Goal: Task Accomplishment & Management: Use online tool/utility

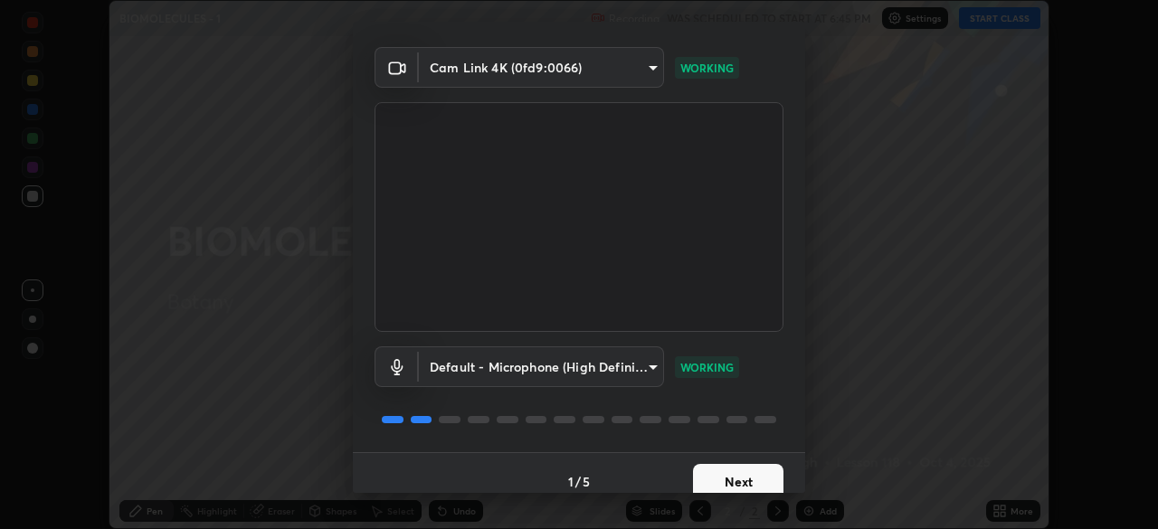
scroll to position [64, 0]
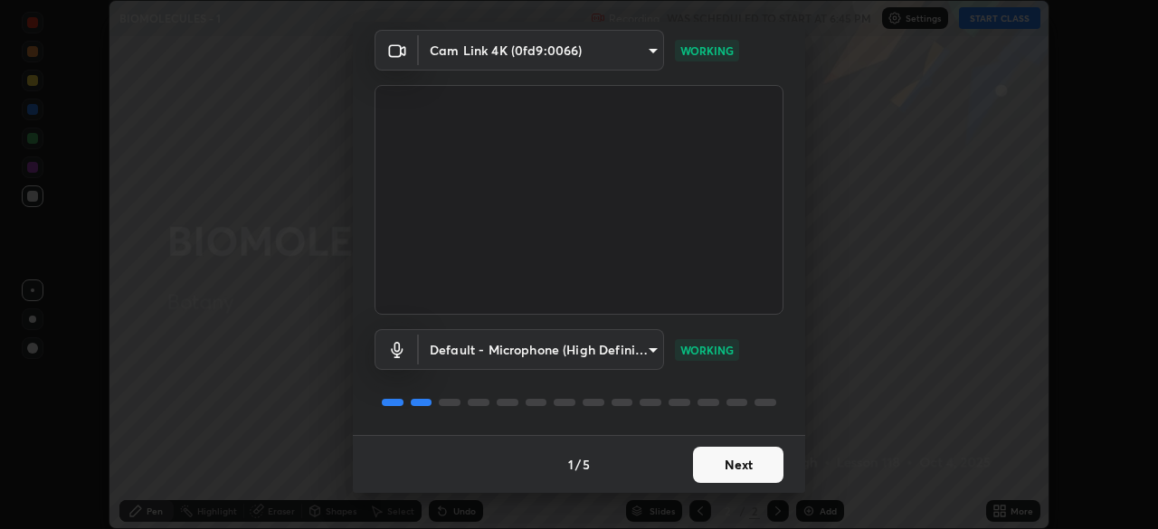
click at [725, 462] on button "Next" at bounding box center [738, 465] width 90 height 36
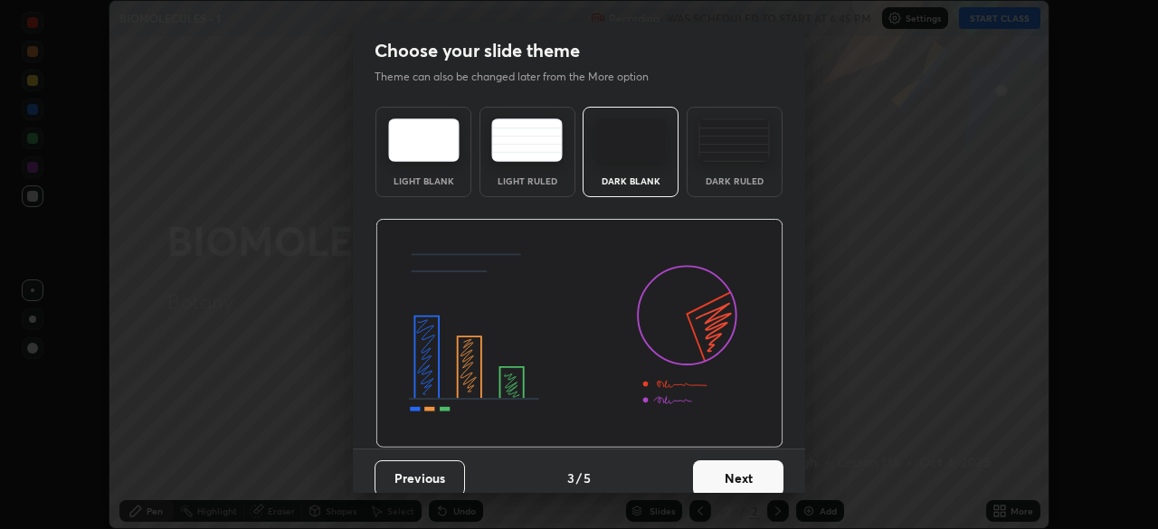
click at [739, 470] on button "Next" at bounding box center [738, 478] width 90 height 36
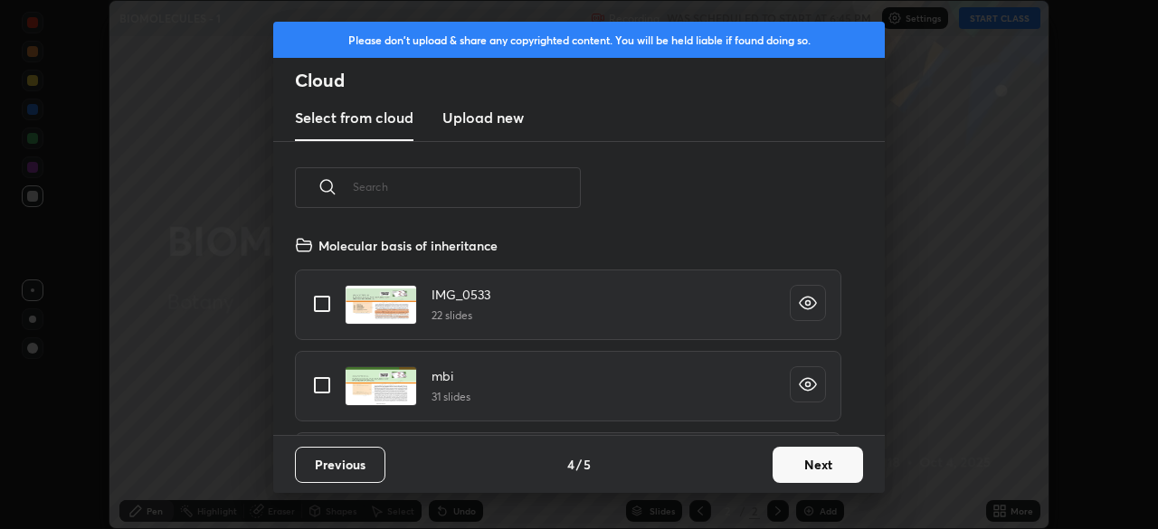
scroll to position [201, 581]
click at [801, 468] on button "Next" at bounding box center [817, 465] width 90 height 36
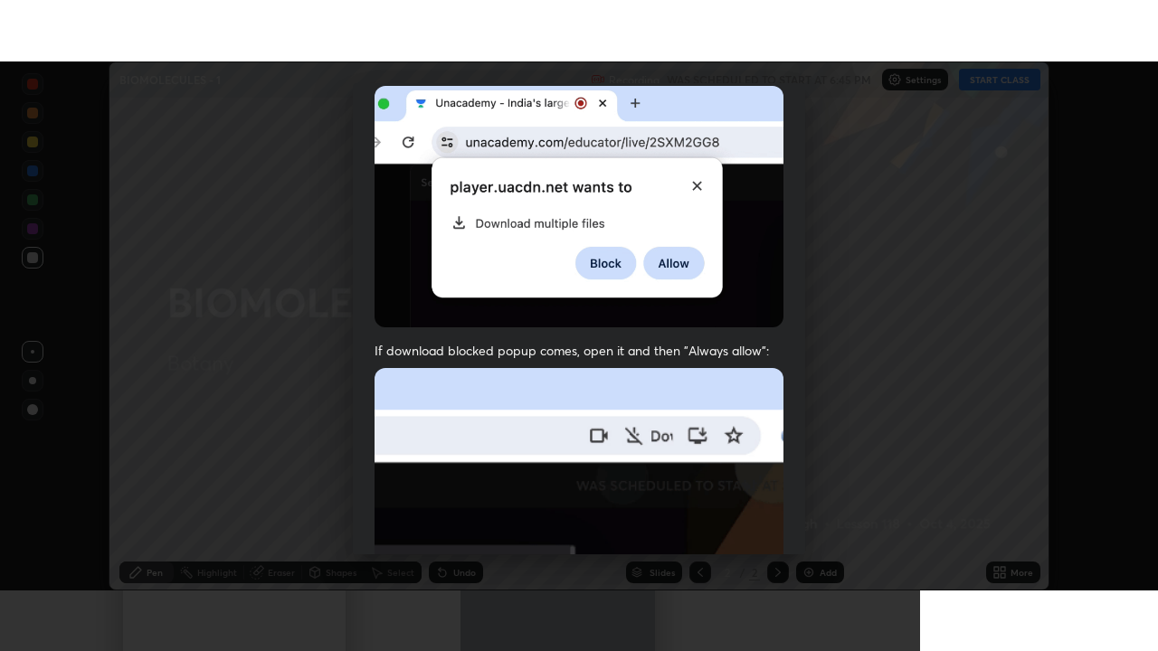
scroll to position [433, 0]
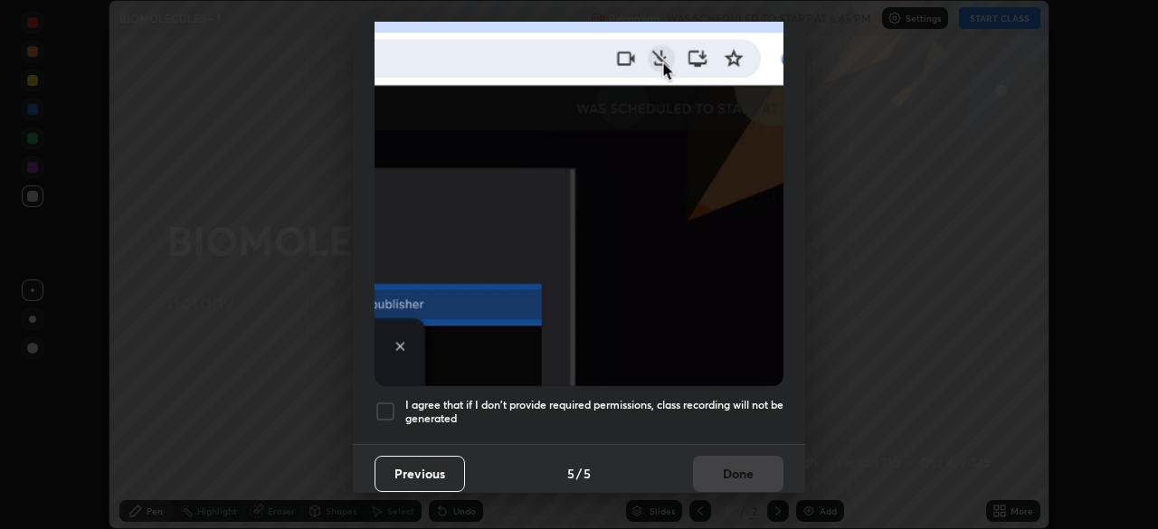
click at [378, 404] on div at bounding box center [385, 412] width 22 height 22
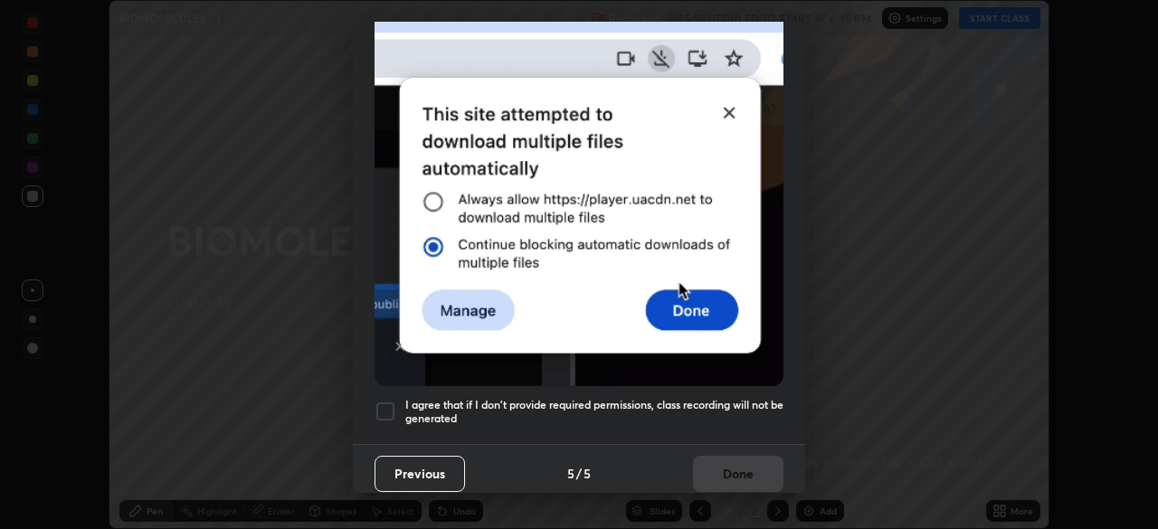
click at [750, 456] on button "Done" at bounding box center [738, 474] width 90 height 36
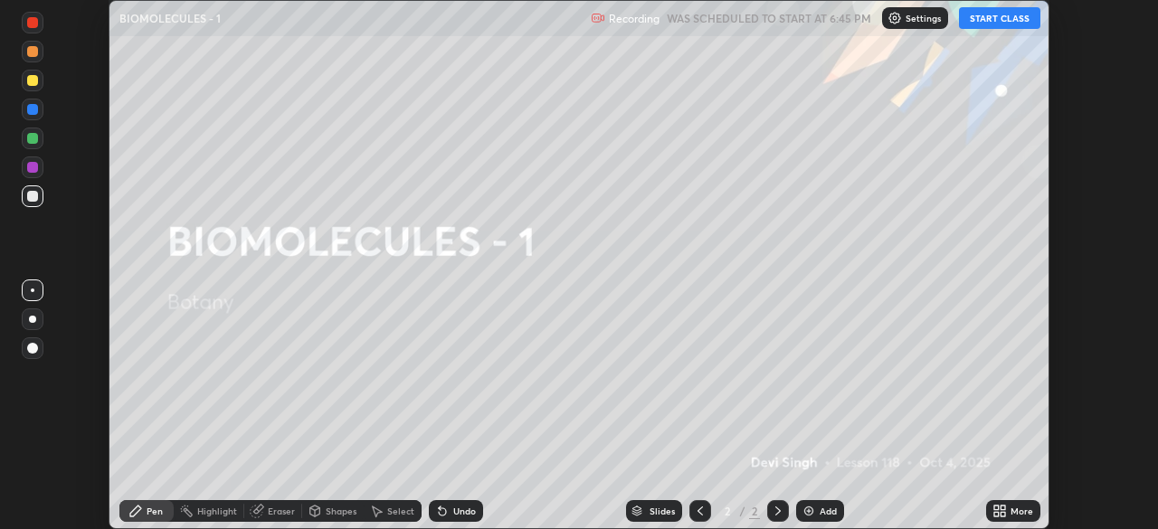
click at [966, 23] on button "START CLASS" at bounding box center [999, 18] width 81 height 22
click at [997, 511] on icon at bounding box center [999, 511] width 14 height 14
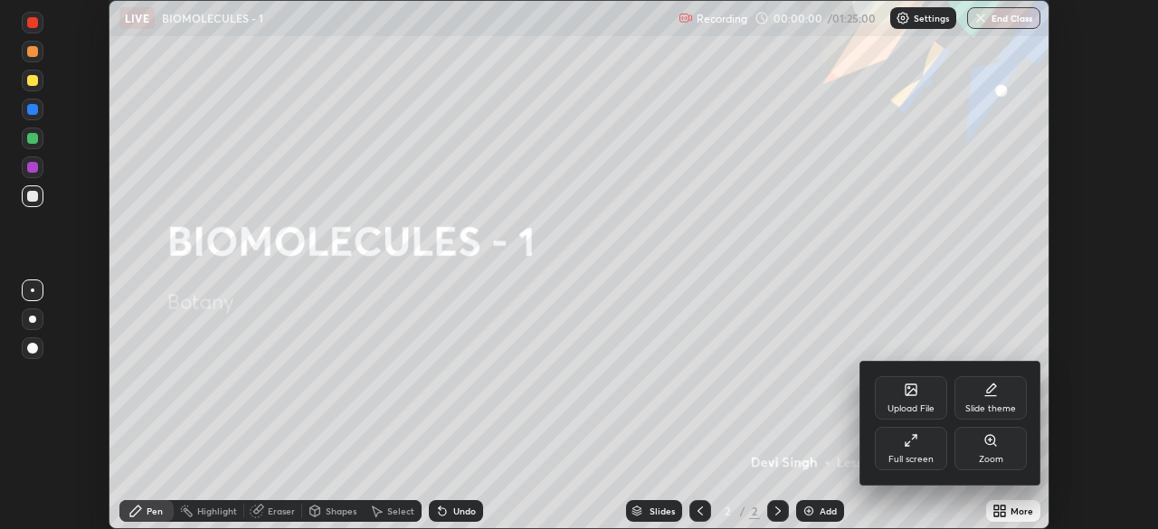
click at [861, 440] on div "Upload File Slide theme Full screen Zoom" at bounding box center [950, 423] width 181 height 123
click at [891, 456] on div "Full screen" at bounding box center [910, 459] width 45 height 9
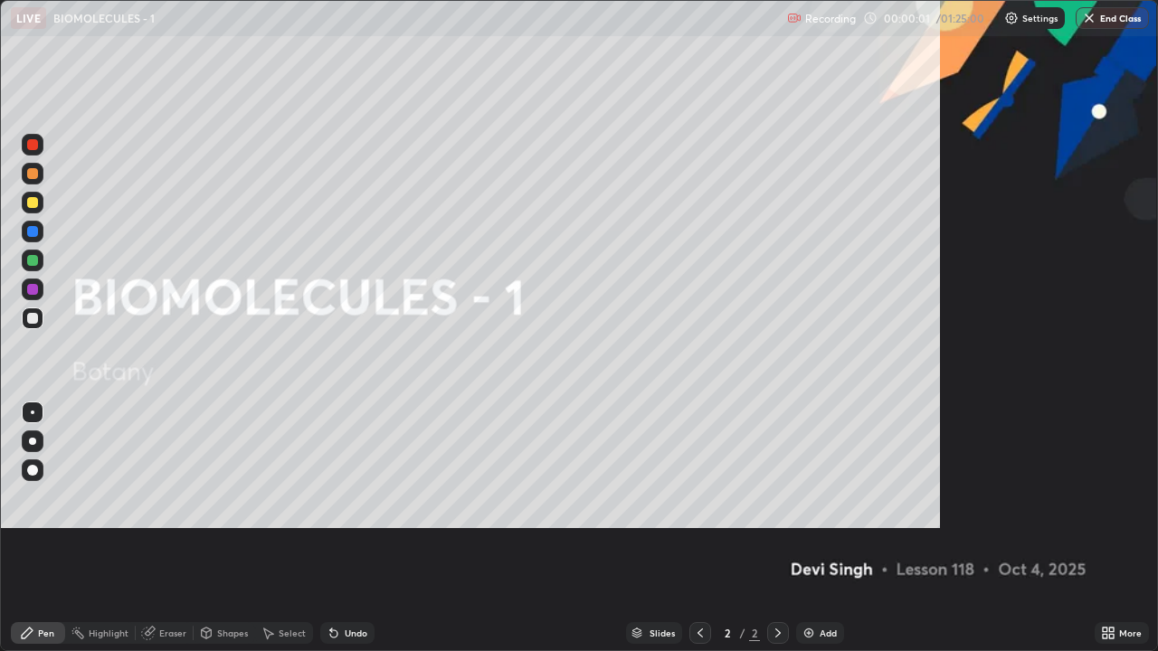
scroll to position [651, 1158]
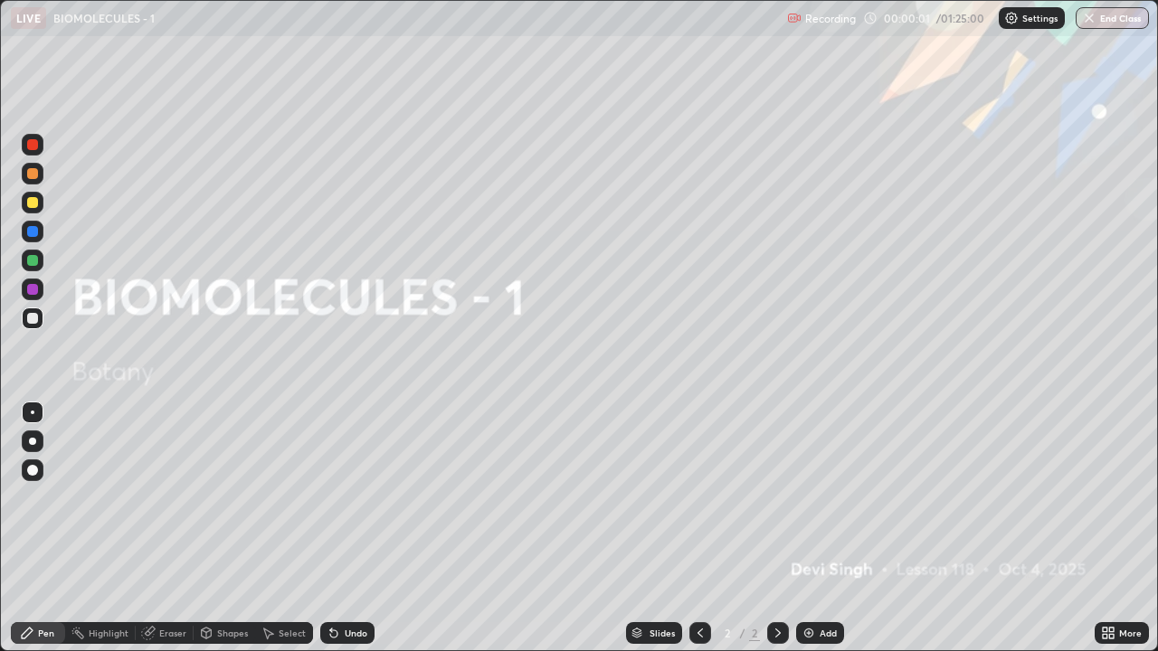
click at [810, 528] on img at bounding box center [808, 633] width 14 height 14
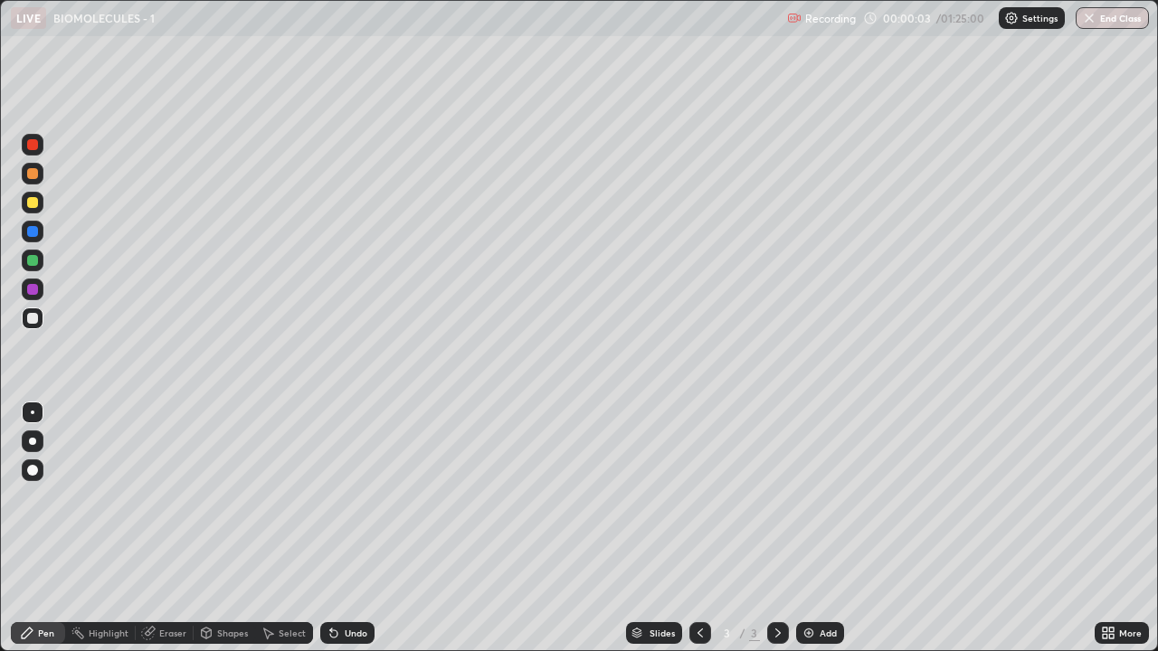
click at [30, 204] on div at bounding box center [32, 202] width 11 height 11
click at [33, 317] on div at bounding box center [32, 318] width 11 height 11
click at [36, 204] on div at bounding box center [32, 202] width 11 height 11
click at [31, 322] on div at bounding box center [32, 318] width 11 height 11
click at [31, 317] on div at bounding box center [32, 318] width 11 height 11
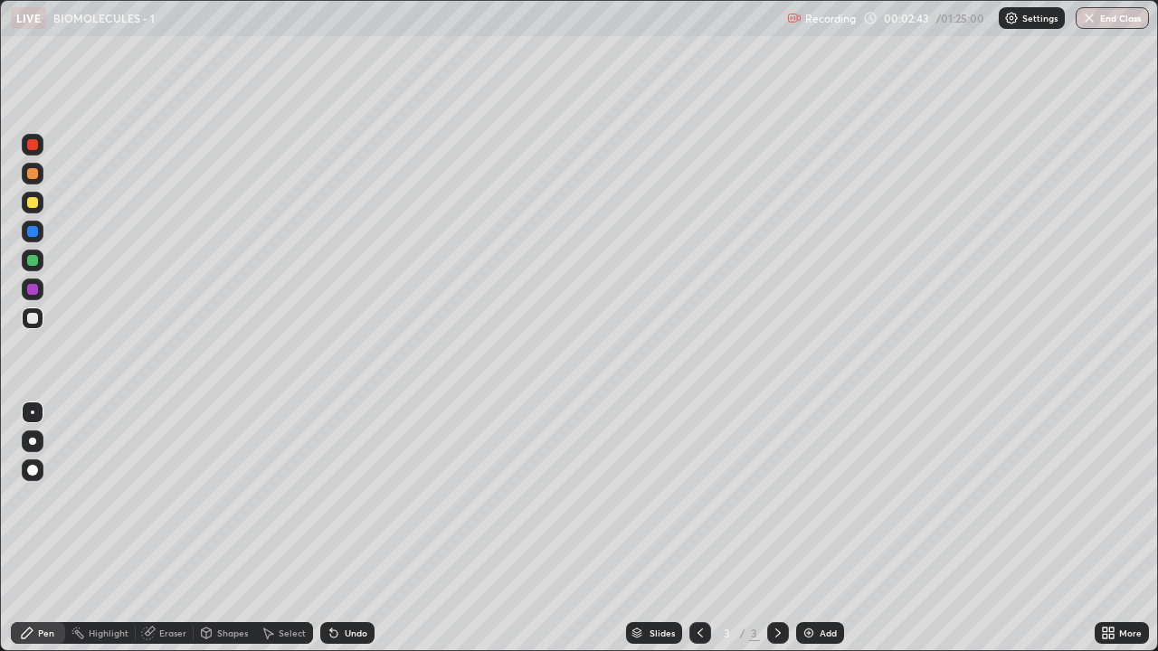
click at [24, 205] on div at bounding box center [33, 203] width 22 height 22
click at [36, 322] on div at bounding box center [32, 318] width 11 height 11
click at [813, 528] on img at bounding box center [808, 633] width 14 height 14
click at [33, 204] on div at bounding box center [32, 202] width 11 height 11
click at [32, 319] on div at bounding box center [32, 318] width 11 height 11
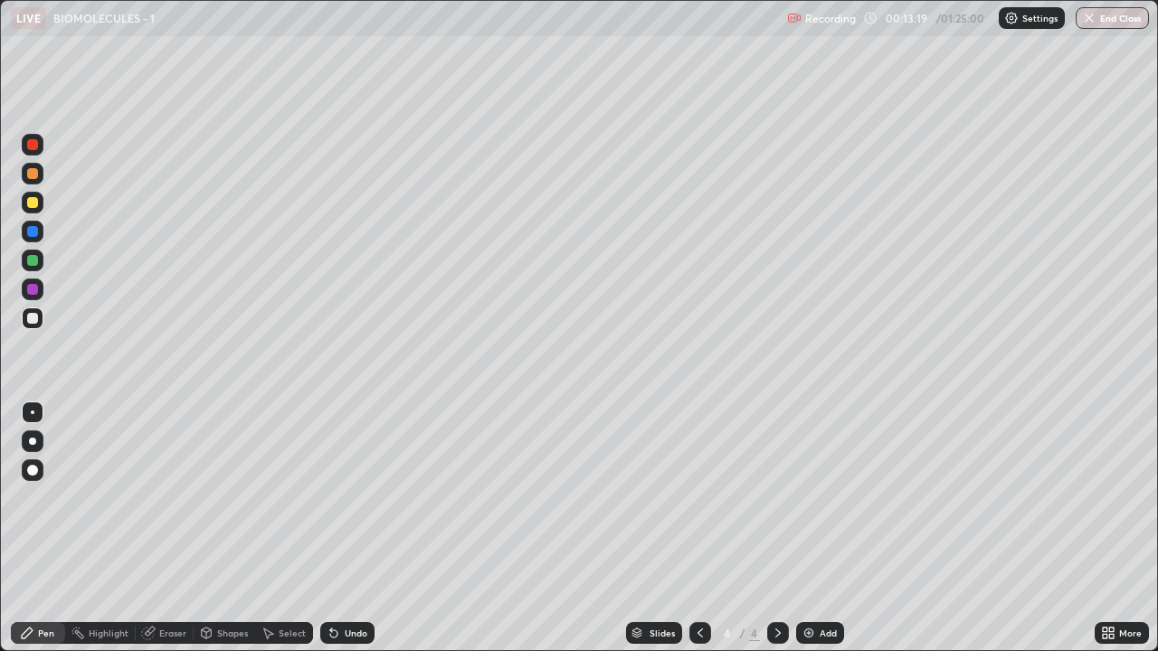
click at [28, 200] on div at bounding box center [32, 202] width 11 height 11
click at [31, 317] on div at bounding box center [32, 318] width 11 height 11
click at [35, 204] on div at bounding box center [32, 202] width 11 height 11
click at [155, 528] on div "Eraser" at bounding box center [165, 633] width 58 height 22
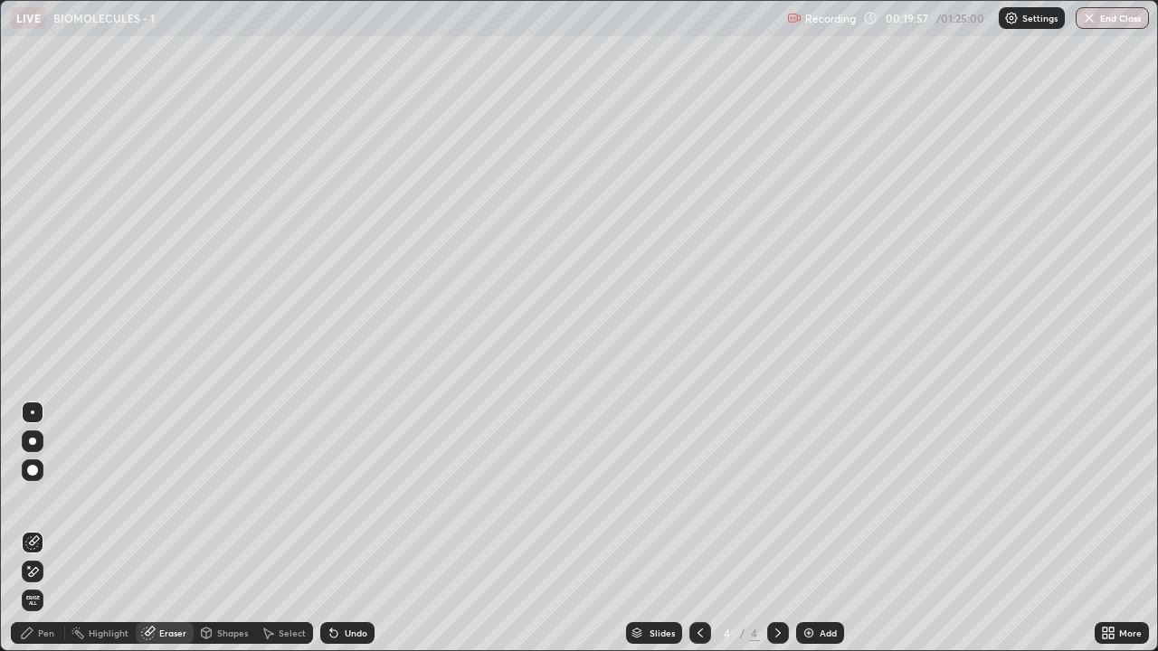
click at [27, 528] on icon at bounding box center [27, 633] width 11 height 11
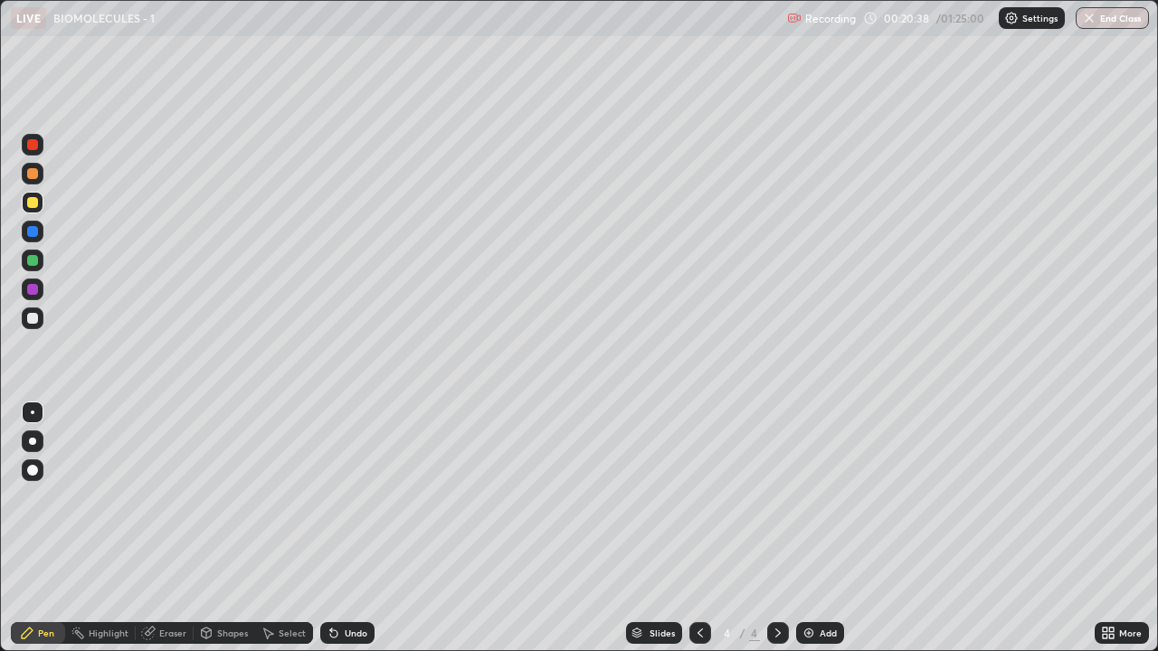
click at [29, 318] on div at bounding box center [32, 318] width 11 height 11
click at [33, 205] on div at bounding box center [32, 202] width 11 height 11
click at [809, 528] on img at bounding box center [808, 633] width 14 height 14
click at [32, 319] on div at bounding box center [32, 318] width 11 height 11
click at [30, 232] on div at bounding box center [32, 231] width 11 height 11
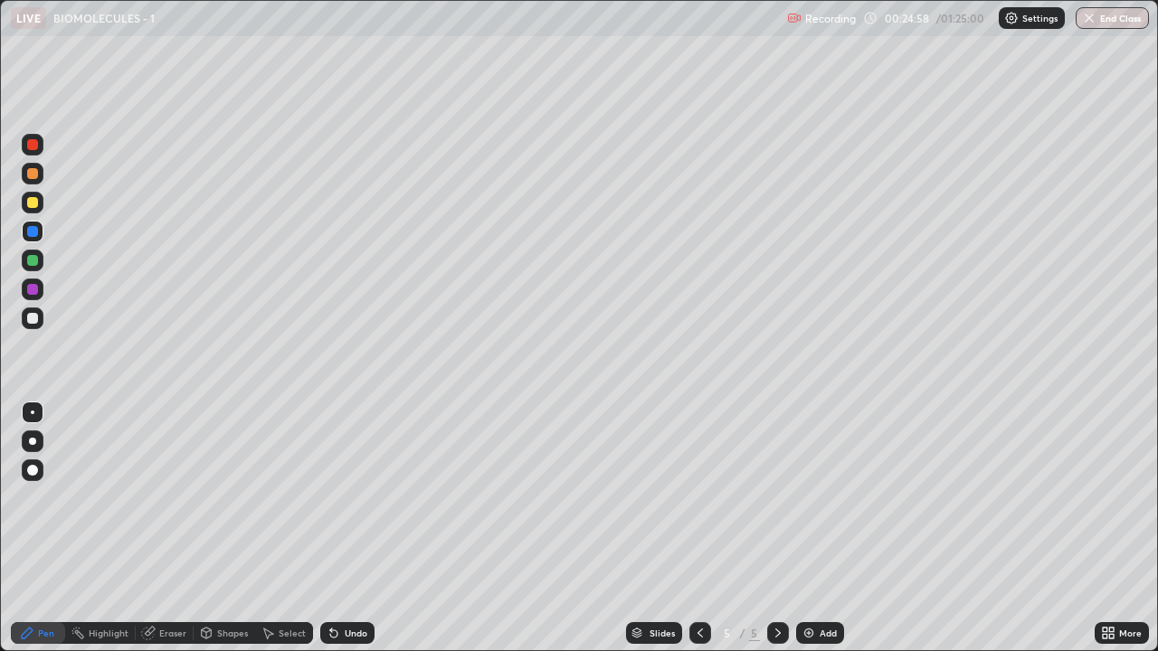
click at [33, 321] on div at bounding box center [32, 318] width 11 height 11
click at [28, 206] on div at bounding box center [32, 202] width 11 height 11
click at [33, 321] on div at bounding box center [32, 318] width 11 height 11
click at [217, 528] on div "Shapes" at bounding box center [232, 633] width 31 height 9
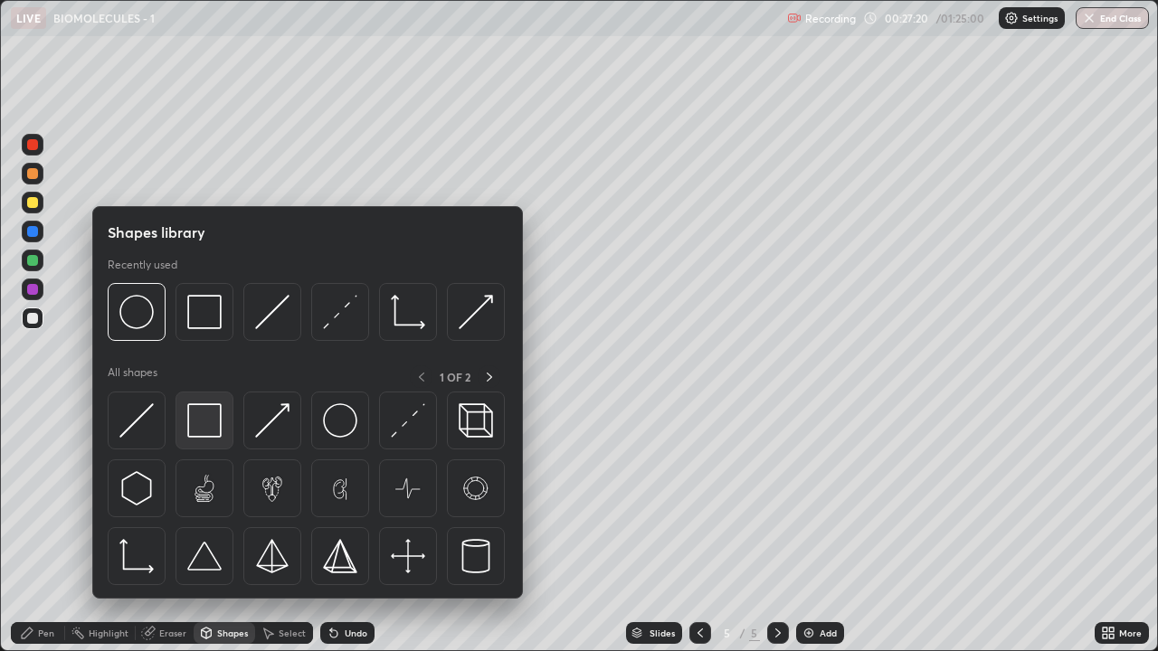
click at [204, 426] on img at bounding box center [204, 420] width 34 height 34
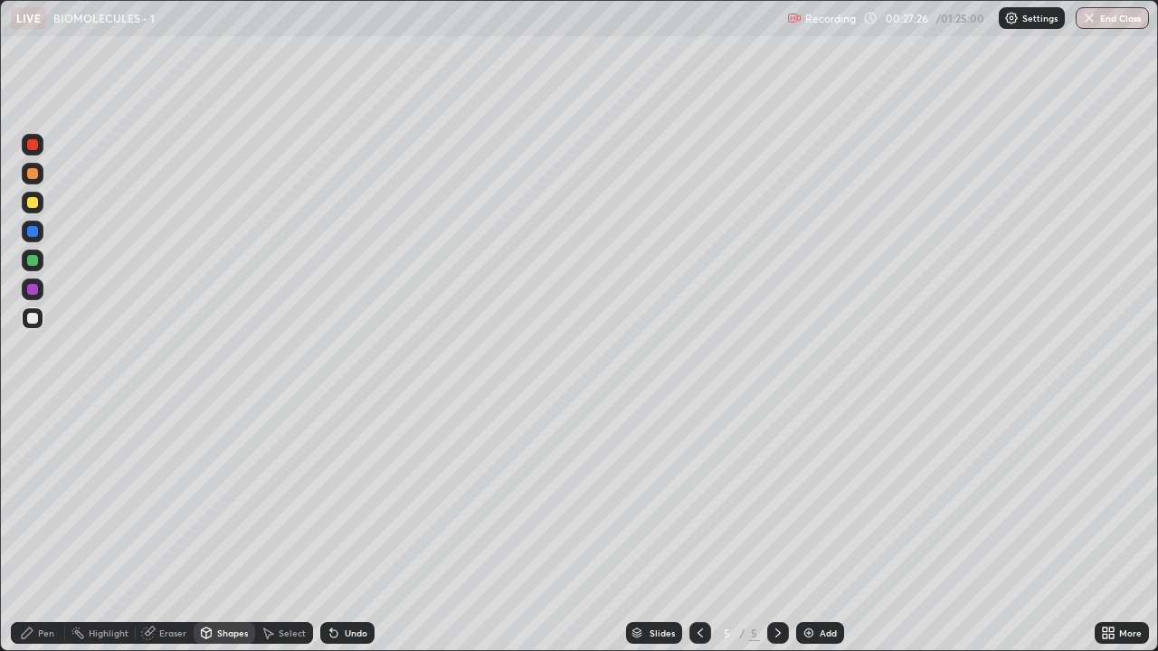
click at [39, 528] on div "Pen" at bounding box center [46, 633] width 16 height 9
click at [160, 528] on div "Eraser" at bounding box center [172, 633] width 27 height 9
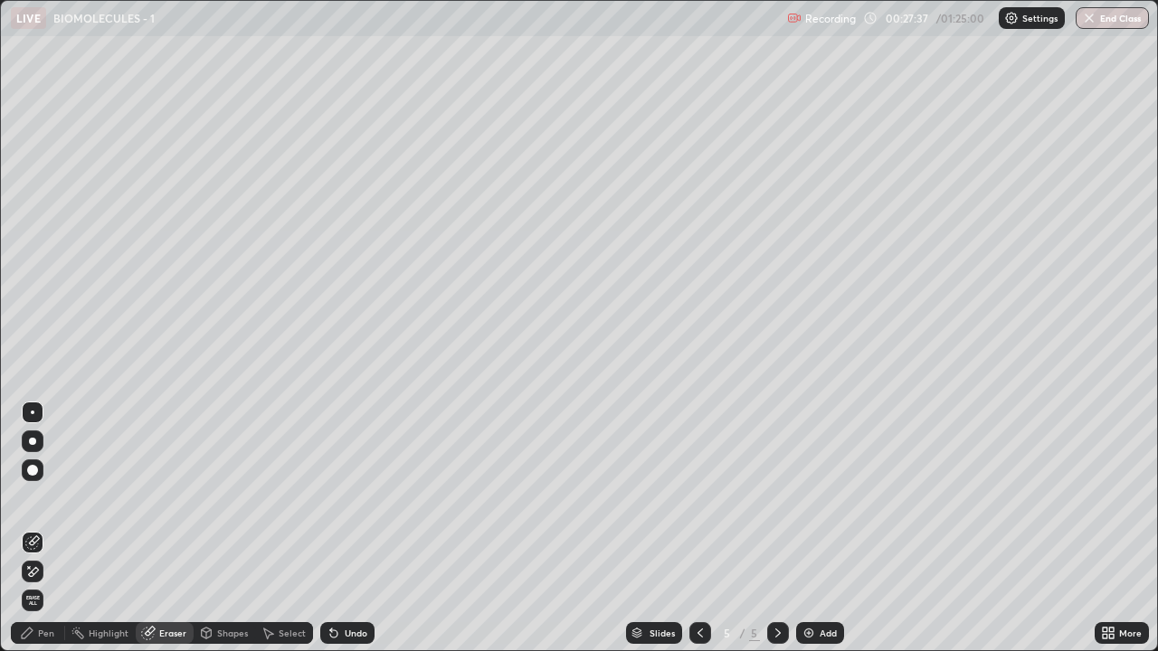
click at [37, 528] on div "Pen" at bounding box center [38, 633] width 54 height 22
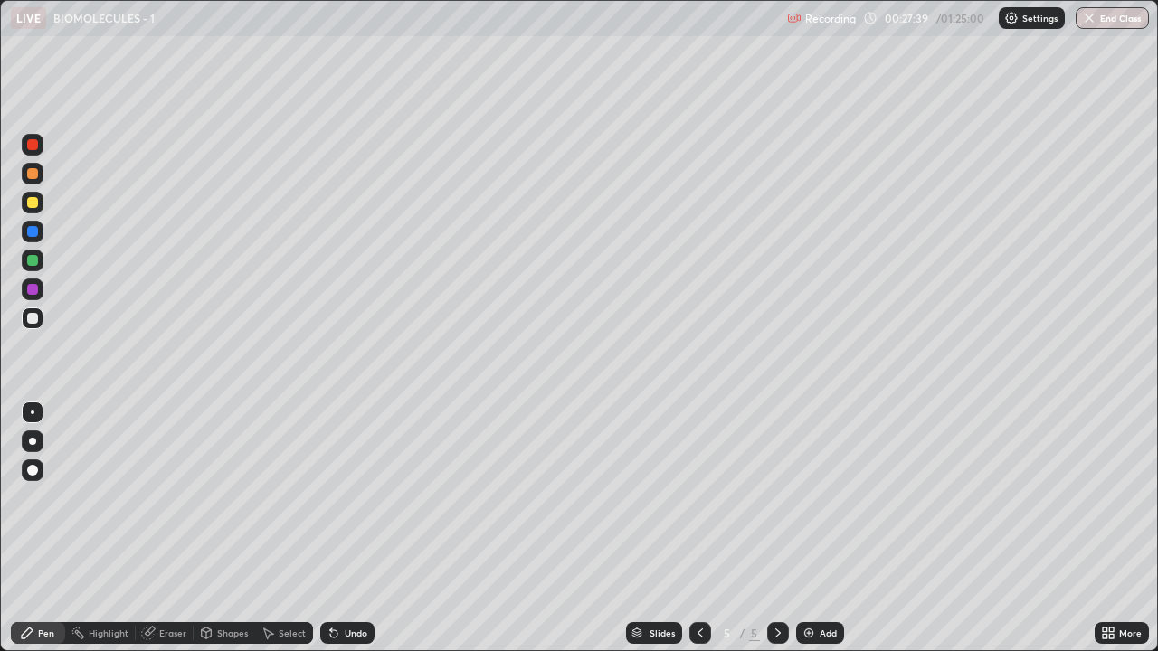
click at [33, 207] on div at bounding box center [32, 202] width 11 height 11
click at [29, 321] on div at bounding box center [32, 318] width 11 height 11
click at [29, 262] on div at bounding box center [32, 260] width 11 height 11
click at [34, 291] on div at bounding box center [32, 289] width 11 height 11
click at [29, 318] on div at bounding box center [32, 318] width 11 height 11
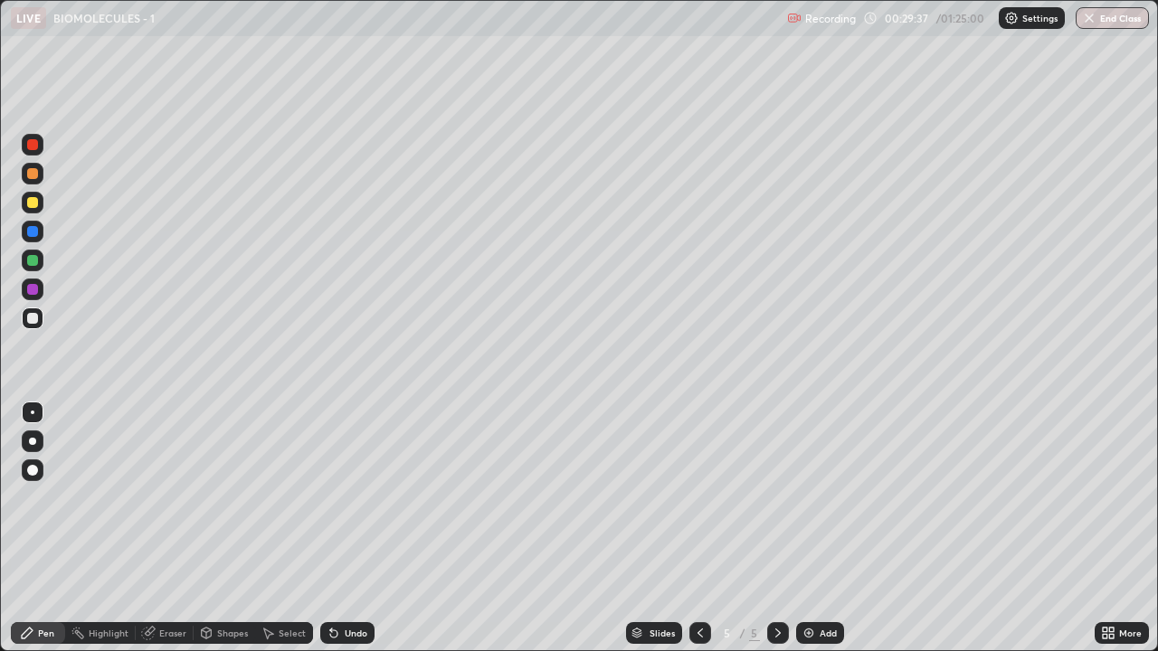
click at [33, 203] on div at bounding box center [32, 202] width 11 height 11
click at [31, 323] on div at bounding box center [32, 318] width 11 height 11
click at [30, 173] on div at bounding box center [32, 173] width 11 height 11
click at [354, 528] on div "Undo" at bounding box center [356, 633] width 23 height 9
click at [353, 528] on div "Undo" at bounding box center [356, 633] width 23 height 9
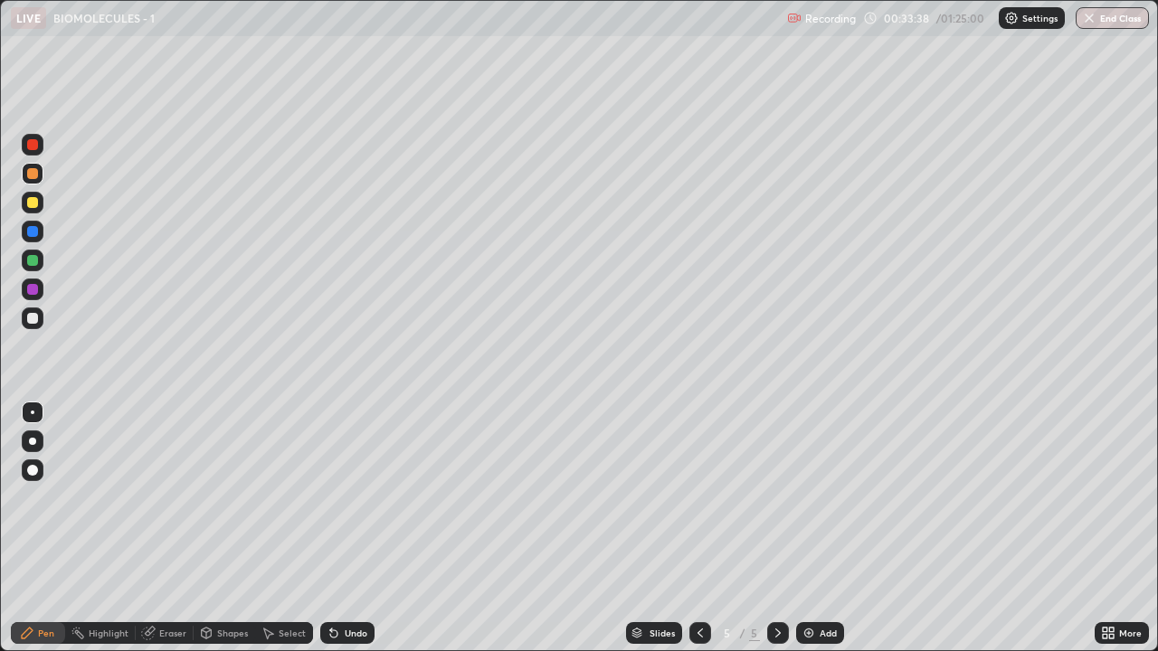
click at [36, 322] on div at bounding box center [32, 318] width 11 height 11
click at [330, 528] on icon at bounding box center [331, 630] width 2 height 2
click at [335, 528] on icon at bounding box center [334, 633] width 14 height 14
click at [345, 528] on div "Undo" at bounding box center [356, 633] width 23 height 9
click at [151, 528] on icon at bounding box center [150, 631] width 10 height 9
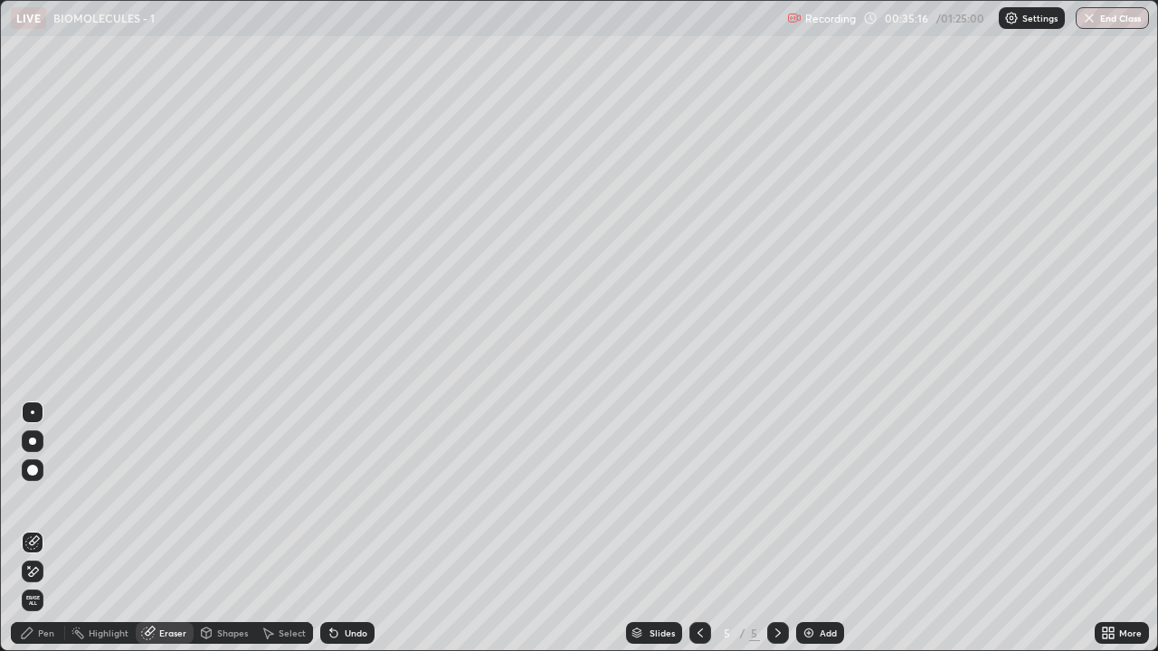
click at [36, 528] on div "Pen" at bounding box center [38, 633] width 54 height 22
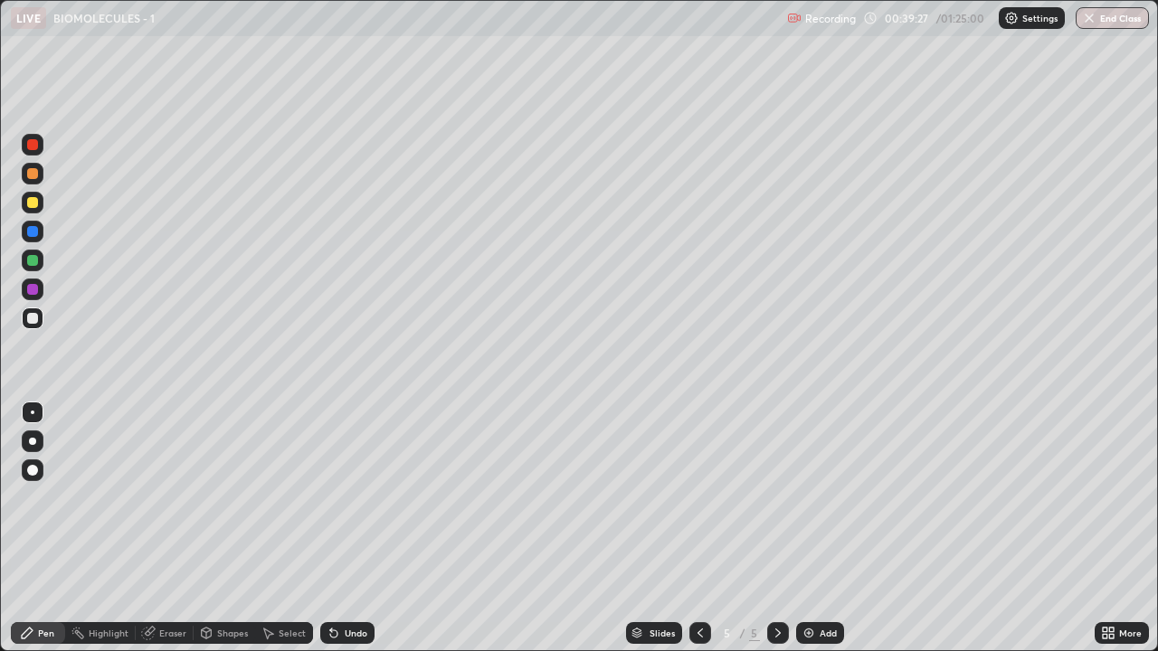
click at [812, 528] on img at bounding box center [808, 633] width 14 height 14
click at [29, 207] on div at bounding box center [32, 202] width 11 height 11
click at [32, 316] on div at bounding box center [32, 318] width 11 height 11
click at [0, 336] on div "Setting up your live class" at bounding box center [579, 325] width 1158 height 651
click at [24, 200] on div at bounding box center [33, 203] width 22 height 22
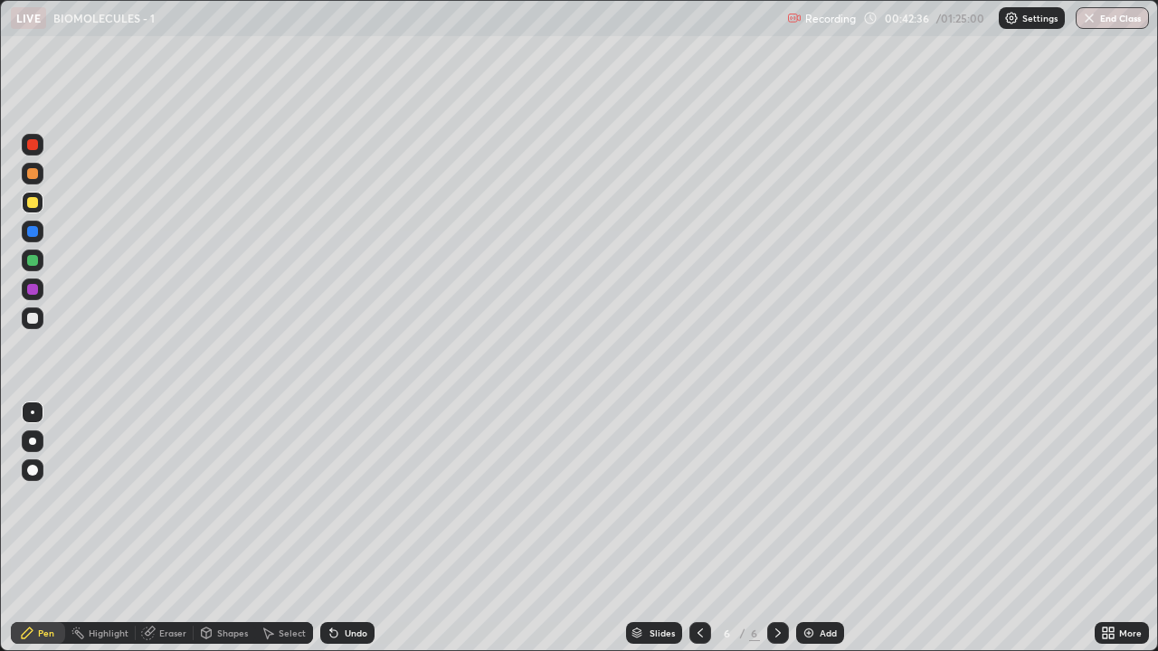
click at [31, 319] on div at bounding box center [32, 318] width 11 height 11
click at [32, 204] on div at bounding box center [32, 202] width 11 height 11
click at [36, 314] on div at bounding box center [32, 318] width 11 height 11
click at [37, 202] on div at bounding box center [32, 202] width 11 height 11
click at [33, 317] on div at bounding box center [32, 318] width 11 height 11
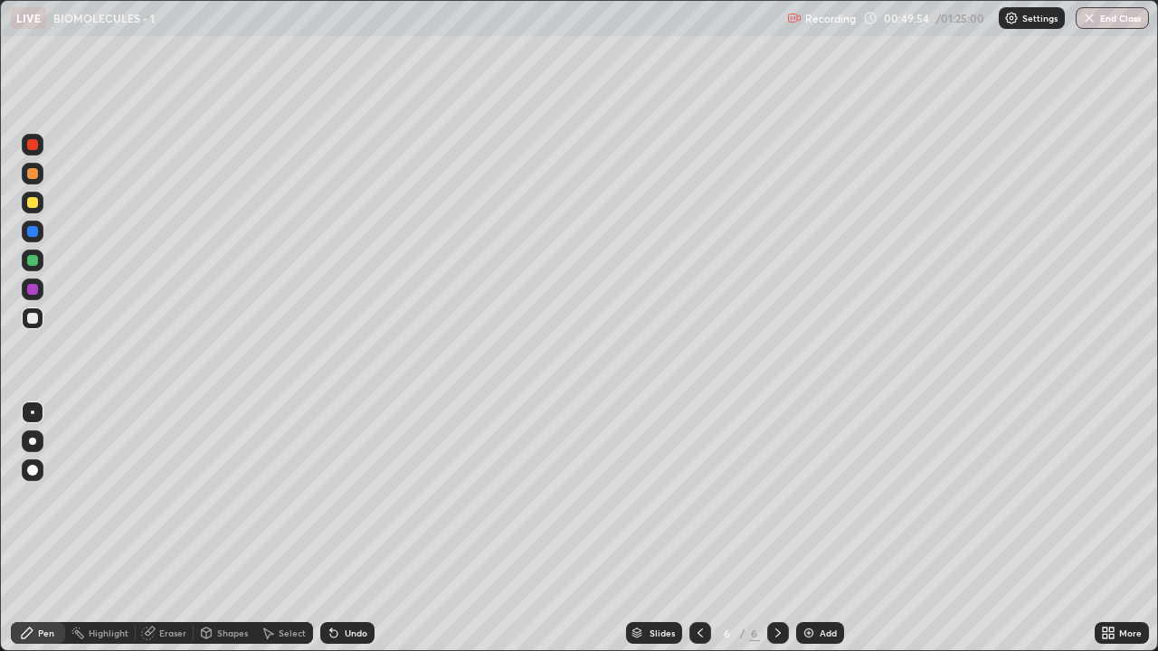
click at [172, 528] on div "Eraser" at bounding box center [172, 633] width 27 height 9
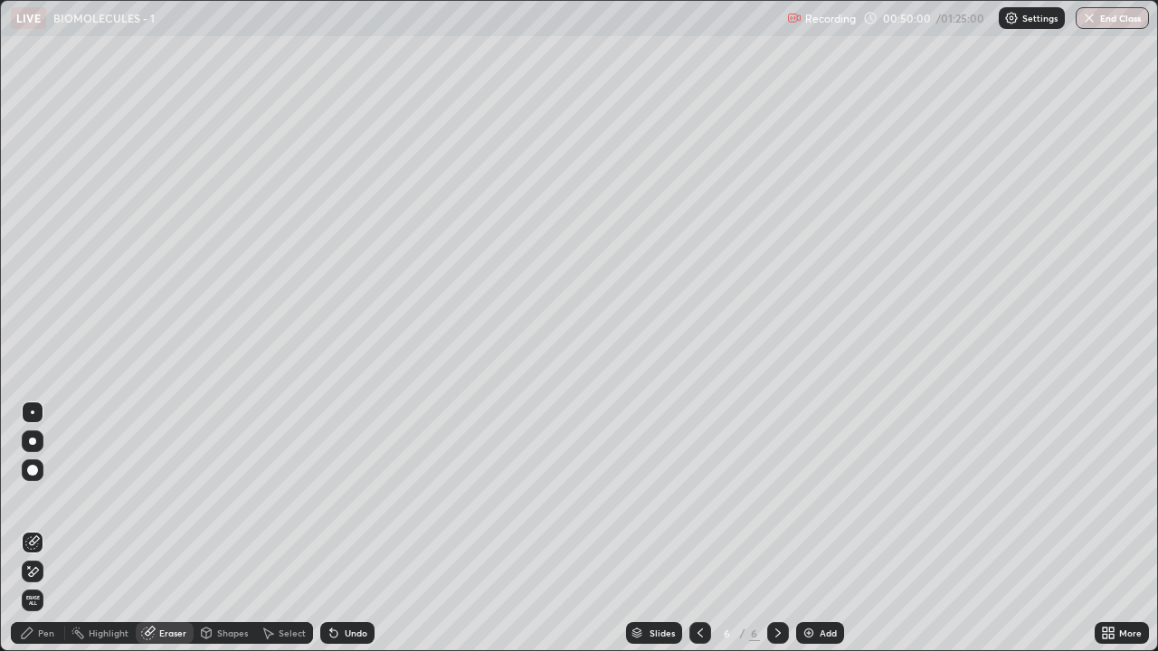
click at [38, 528] on div "Pen" at bounding box center [46, 633] width 16 height 9
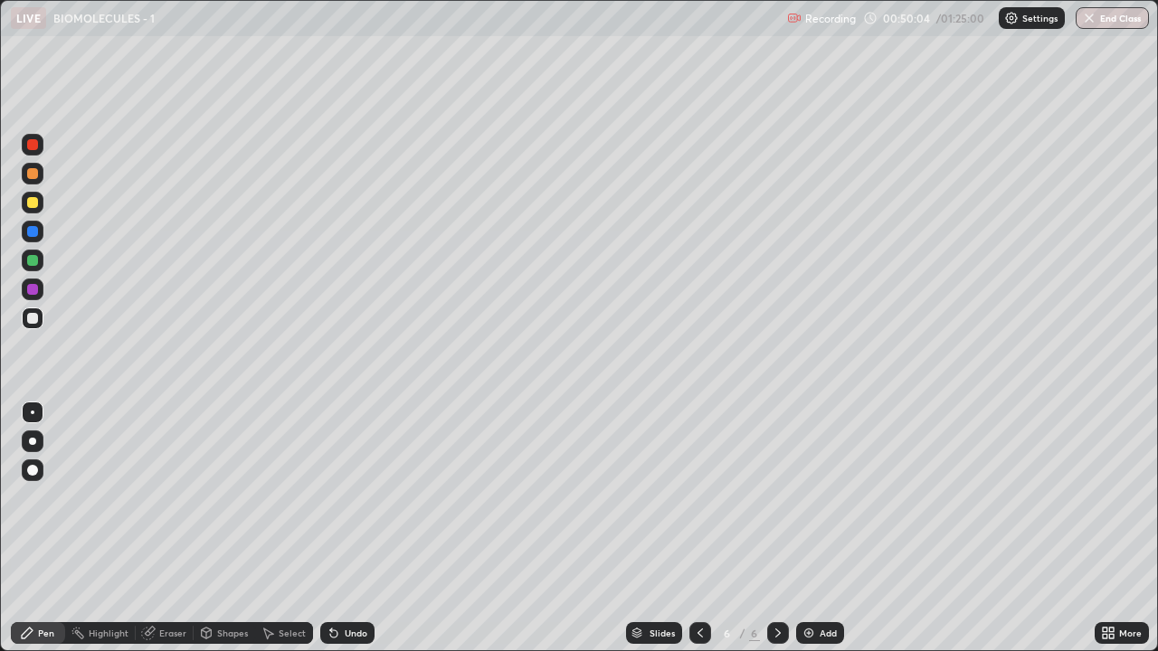
click at [350, 528] on div "Undo" at bounding box center [356, 633] width 23 height 9
click at [42, 204] on div at bounding box center [33, 203] width 22 height 22
click at [28, 317] on div at bounding box center [32, 318] width 11 height 11
click at [29, 203] on div at bounding box center [32, 202] width 11 height 11
click at [809, 528] on img at bounding box center [808, 633] width 14 height 14
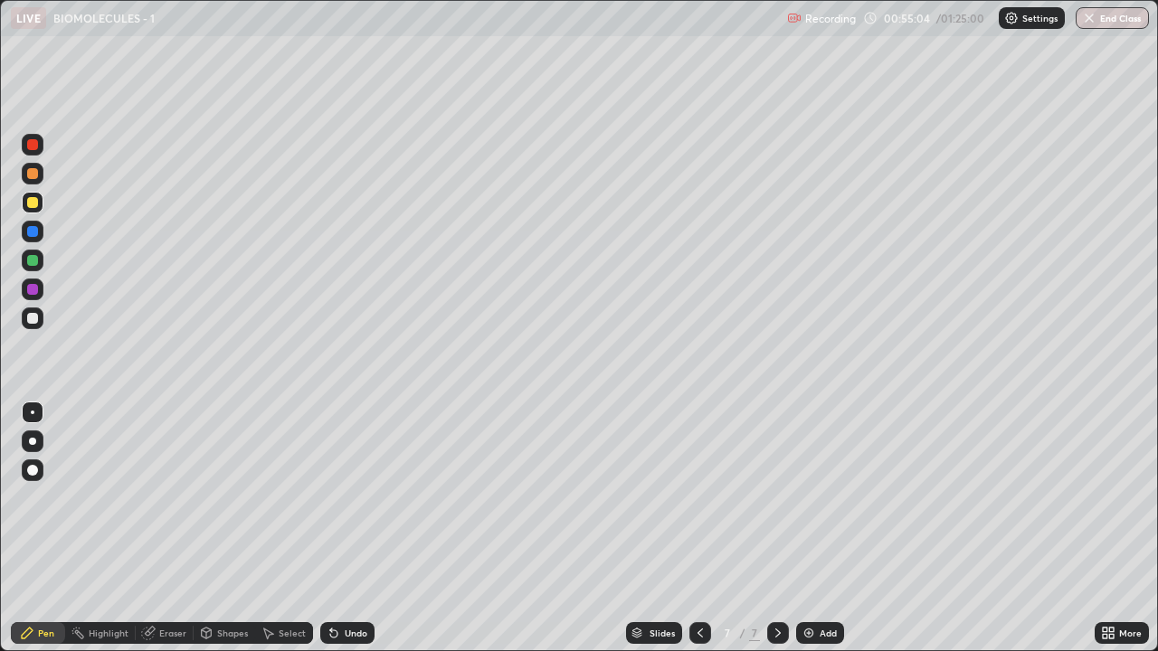
click at [347, 528] on div "Undo" at bounding box center [347, 633] width 54 height 22
click at [351, 528] on div "Undo" at bounding box center [356, 633] width 23 height 9
click at [28, 317] on div at bounding box center [32, 318] width 11 height 11
click at [30, 202] on div at bounding box center [32, 202] width 11 height 11
click at [820, 528] on div "Add" at bounding box center [827, 633] width 17 height 9
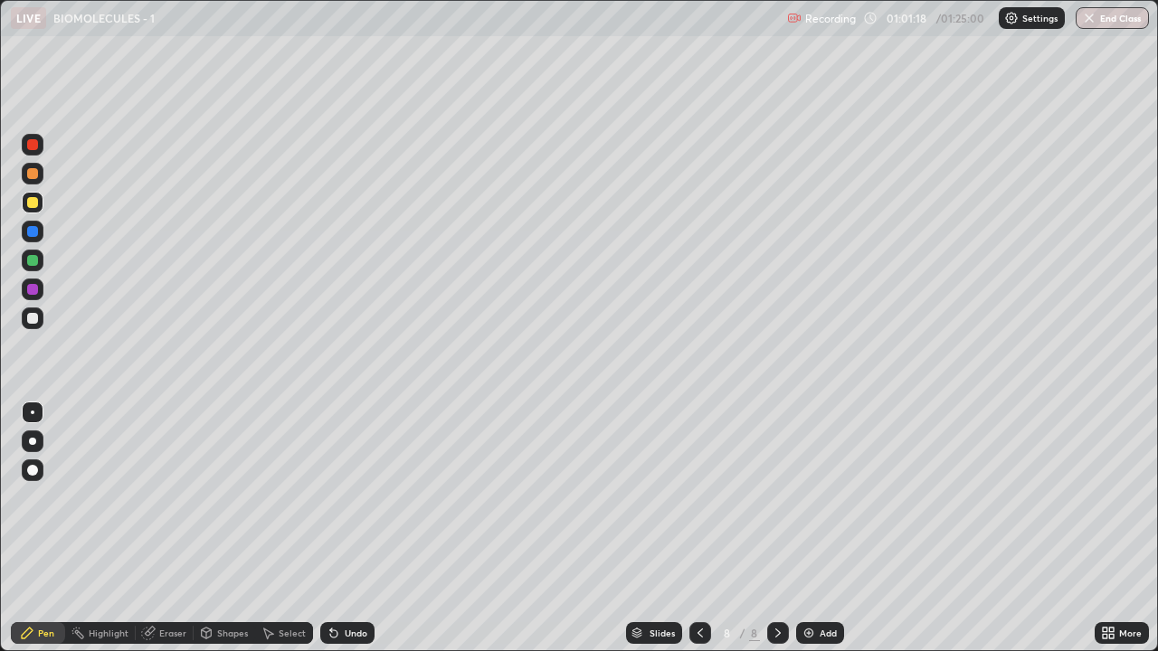
click at [34, 318] on div at bounding box center [32, 318] width 11 height 11
click at [33, 204] on div at bounding box center [32, 202] width 11 height 11
click at [331, 528] on icon at bounding box center [333, 633] width 7 height 7
click at [345, 528] on div "Undo" at bounding box center [356, 633] width 23 height 9
click at [826, 528] on div "Add" at bounding box center [827, 633] width 17 height 9
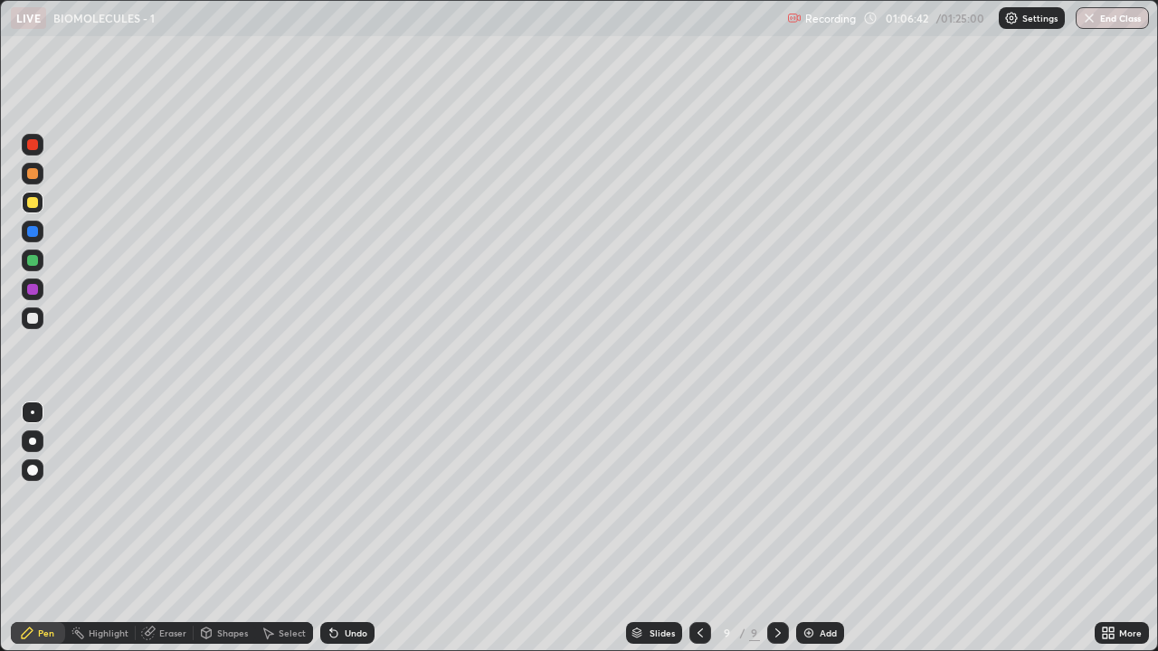
click at [42, 317] on div at bounding box center [33, 319] width 22 height 22
click at [810, 528] on div "Add" at bounding box center [820, 633] width 48 height 22
click at [31, 203] on div at bounding box center [32, 202] width 11 height 11
click at [33, 317] on div at bounding box center [32, 318] width 11 height 11
click at [30, 206] on div at bounding box center [32, 202] width 11 height 11
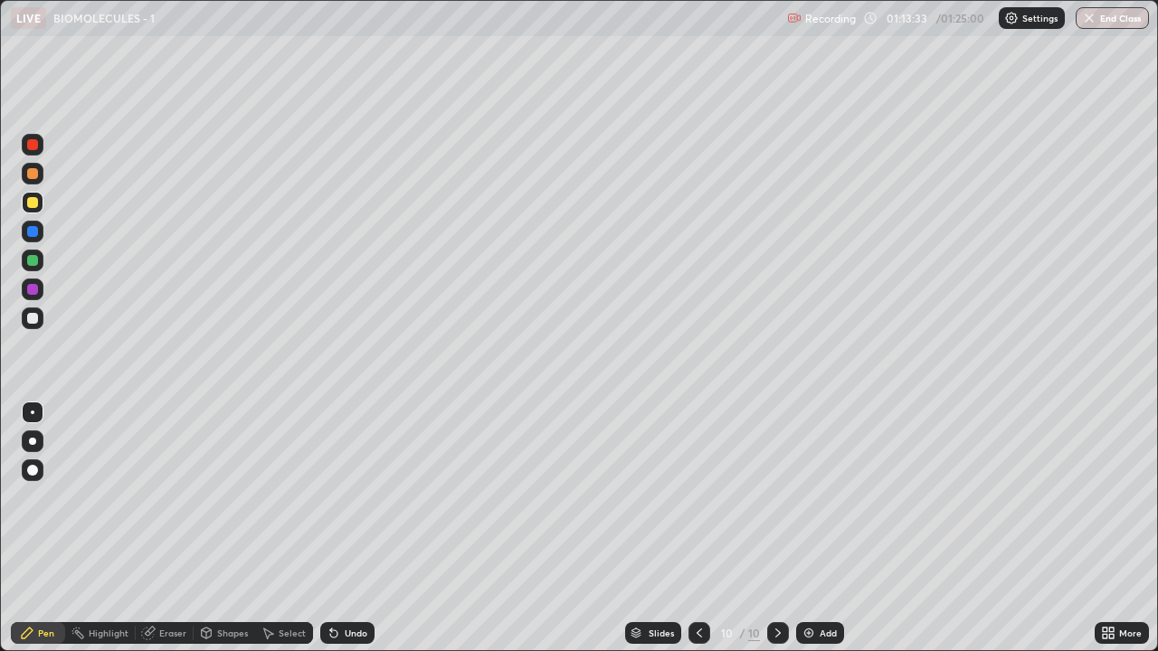
click at [810, 528] on img at bounding box center [808, 633] width 14 height 14
click at [32, 319] on div at bounding box center [32, 318] width 11 height 11
click at [339, 528] on div "Undo" at bounding box center [347, 633] width 54 height 22
click at [33, 204] on div at bounding box center [32, 202] width 11 height 11
click at [30, 317] on div at bounding box center [32, 318] width 11 height 11
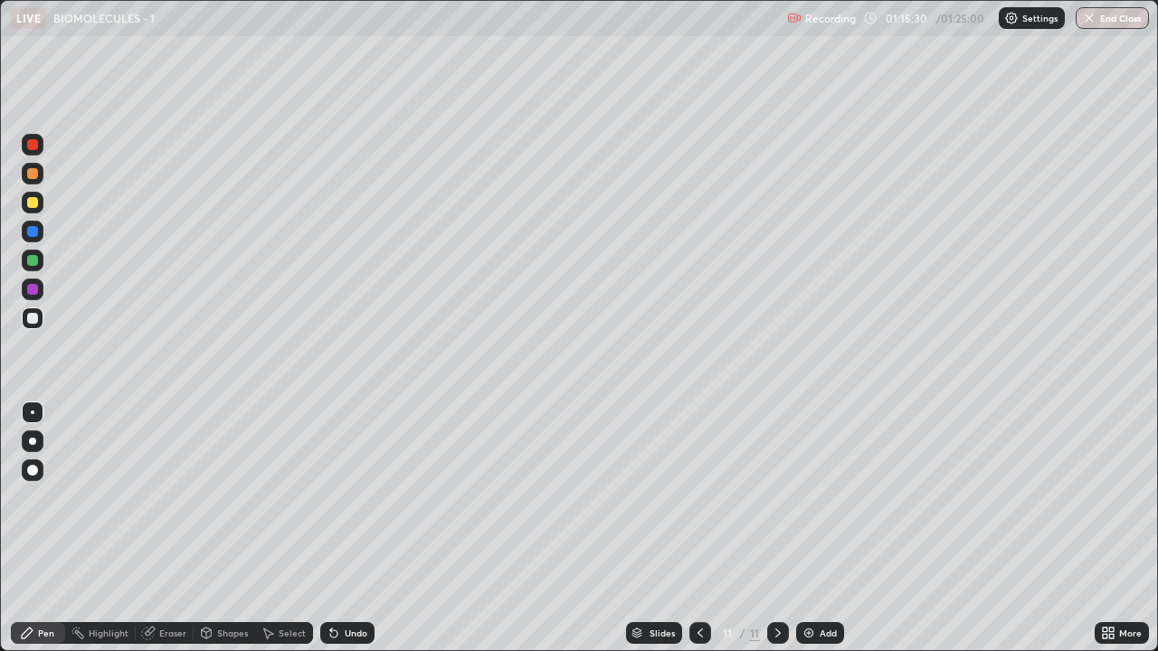
click at [30, 205] on div at bounding box center [32, 202] width 11 height 11
click at [31, 320] on div at bounding box center [32, 318] width 11 height 11
click at [35, 206] on div at bounding box center [32, 202] width 11 height 11
click at [23, 316] on div at bounding box center [33, 319] width 22 height 22
click at [150, 528] on icon at bounding box center [148, 634] width 12 height 12
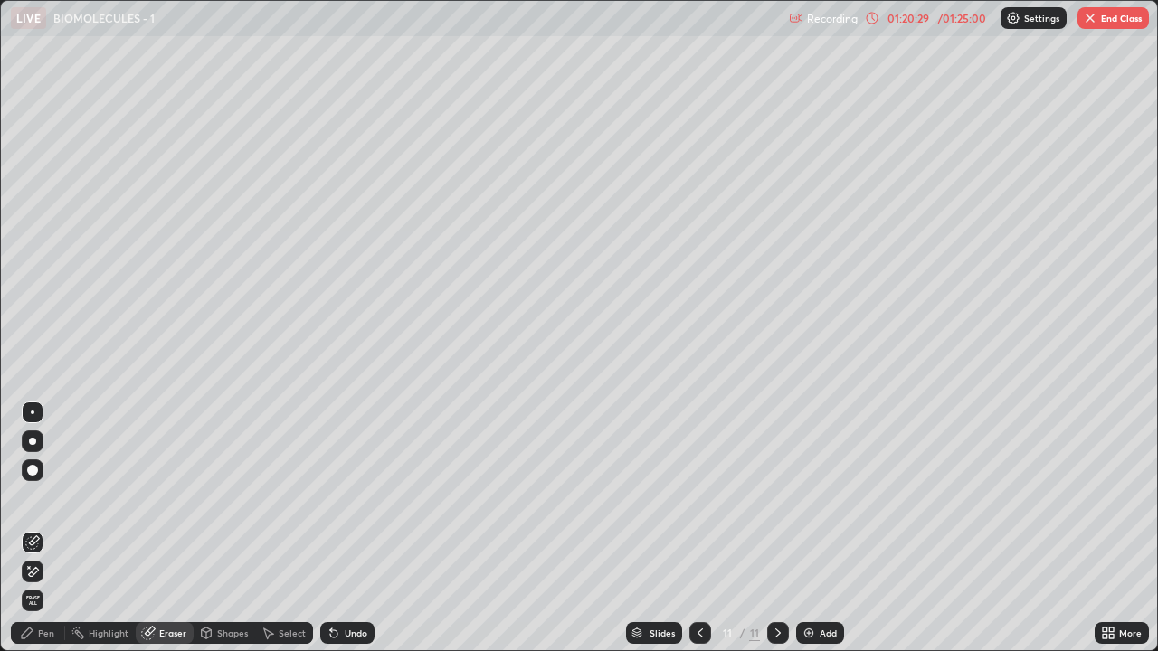
click at [44, 528] on div "Pen" at bounding box center [46, 633] width 16 height 9
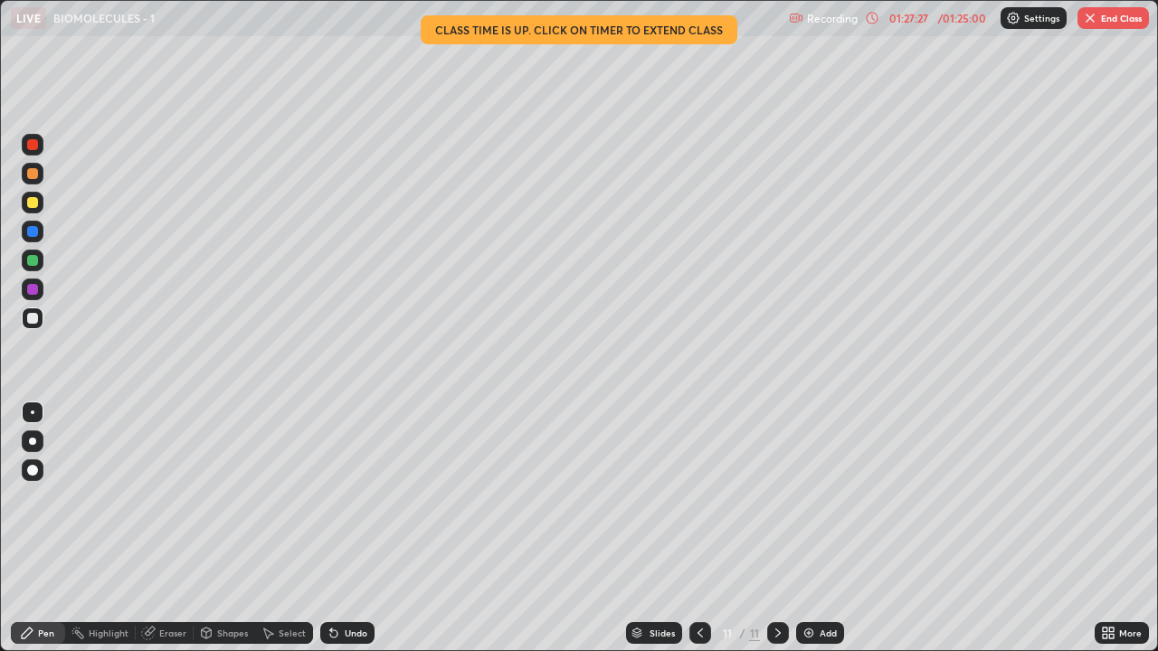
click at [1103, 20] on button "End Class" at bounding box center [1112, 18] width 71 height 22
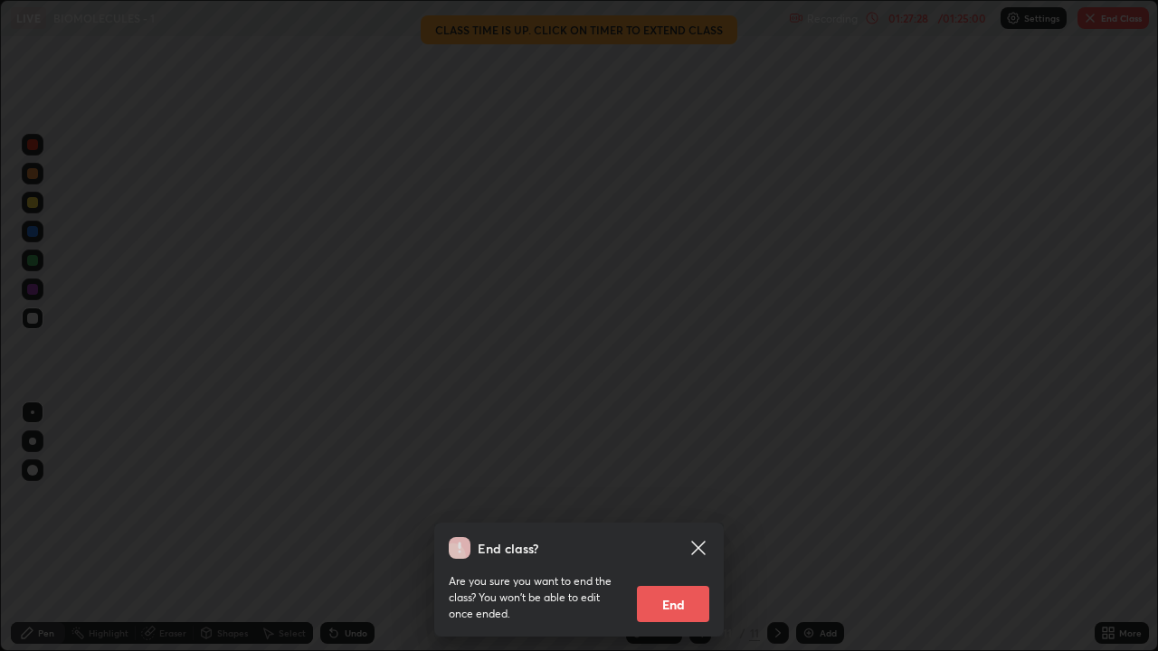
click at [692, 528] on button "End" at bounding box center [673, 604] width 72 height 36
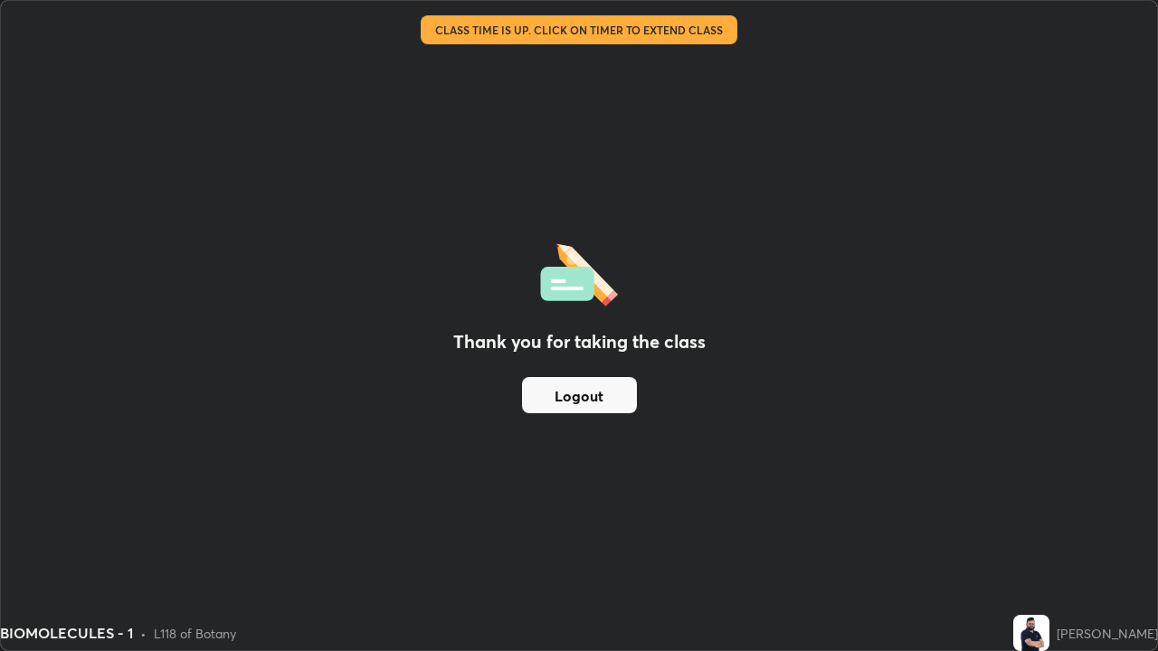
click at [580, 394] on button "Logout" at bounding box center [579, 395] width 115 height 36
